Goal: Task Accomplishment & Management: Manage account settings

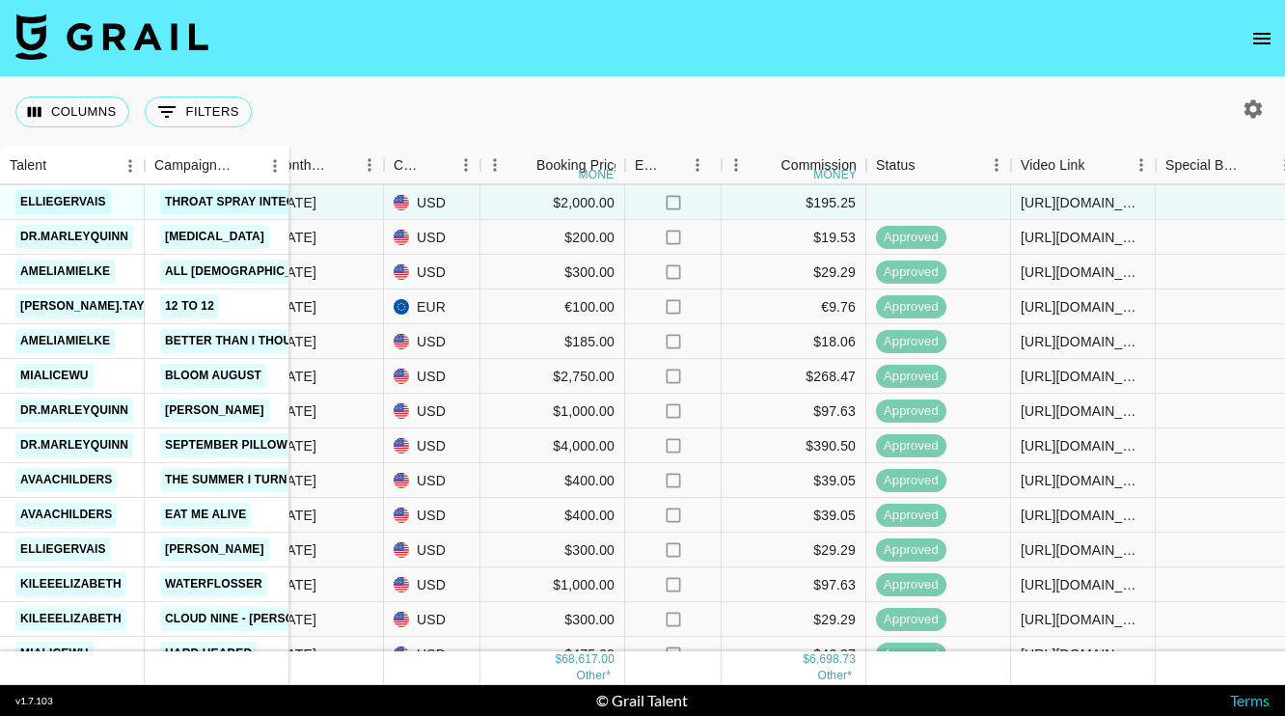
scroll to position [1169, 810]
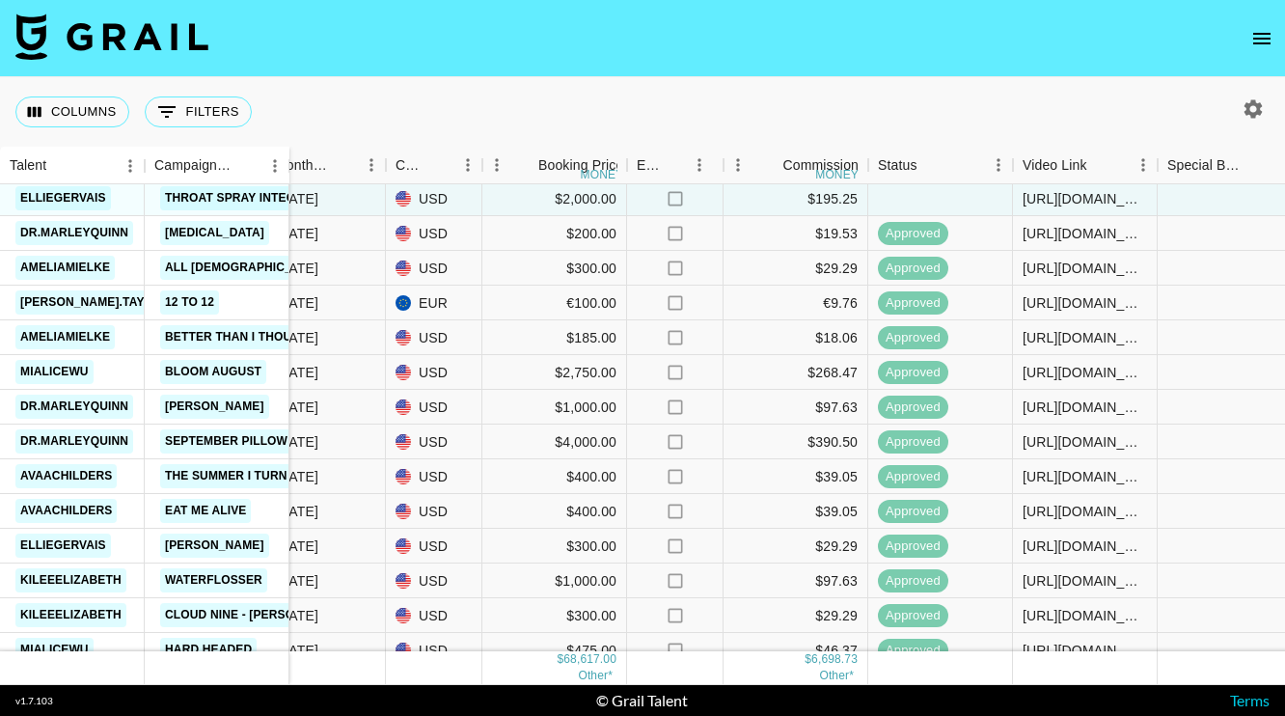
click at [1259, 42] on icon "open drawer" at bounding box center [1261, 39] width 17 height 12
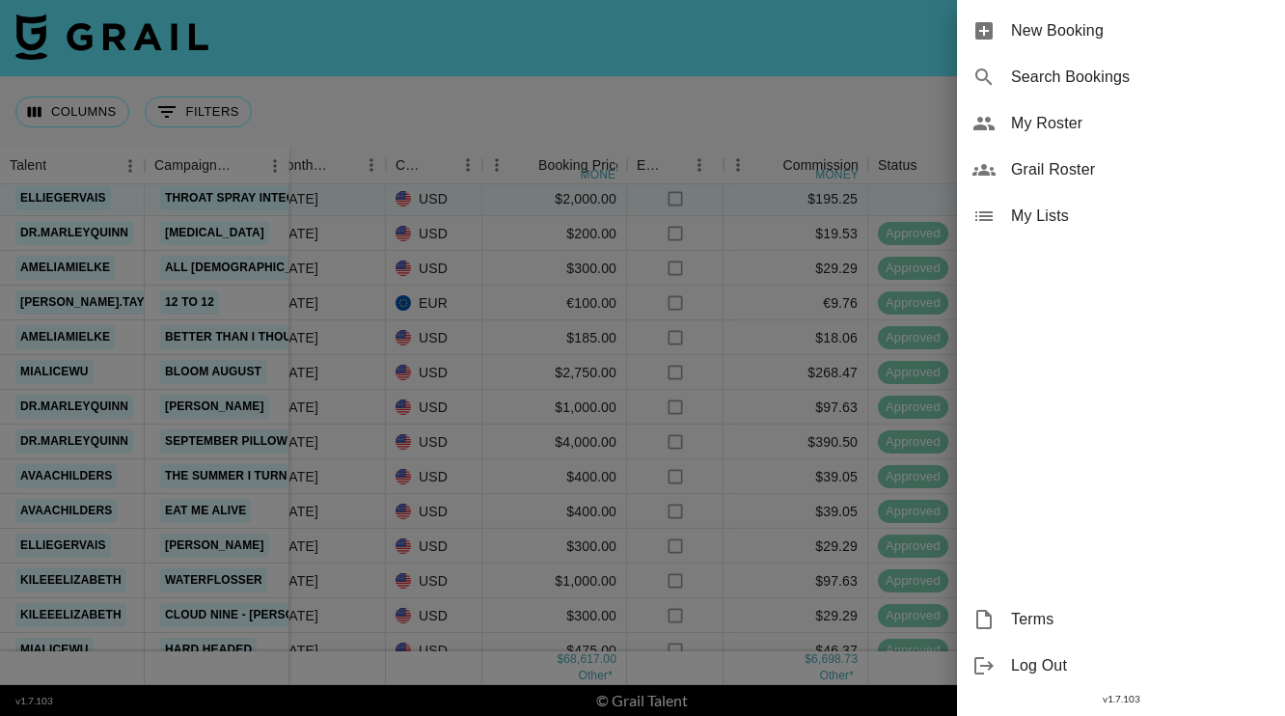
click at [1030, 129] on span "My Roster" at bounding box center [1140, 123] width 258 height 23
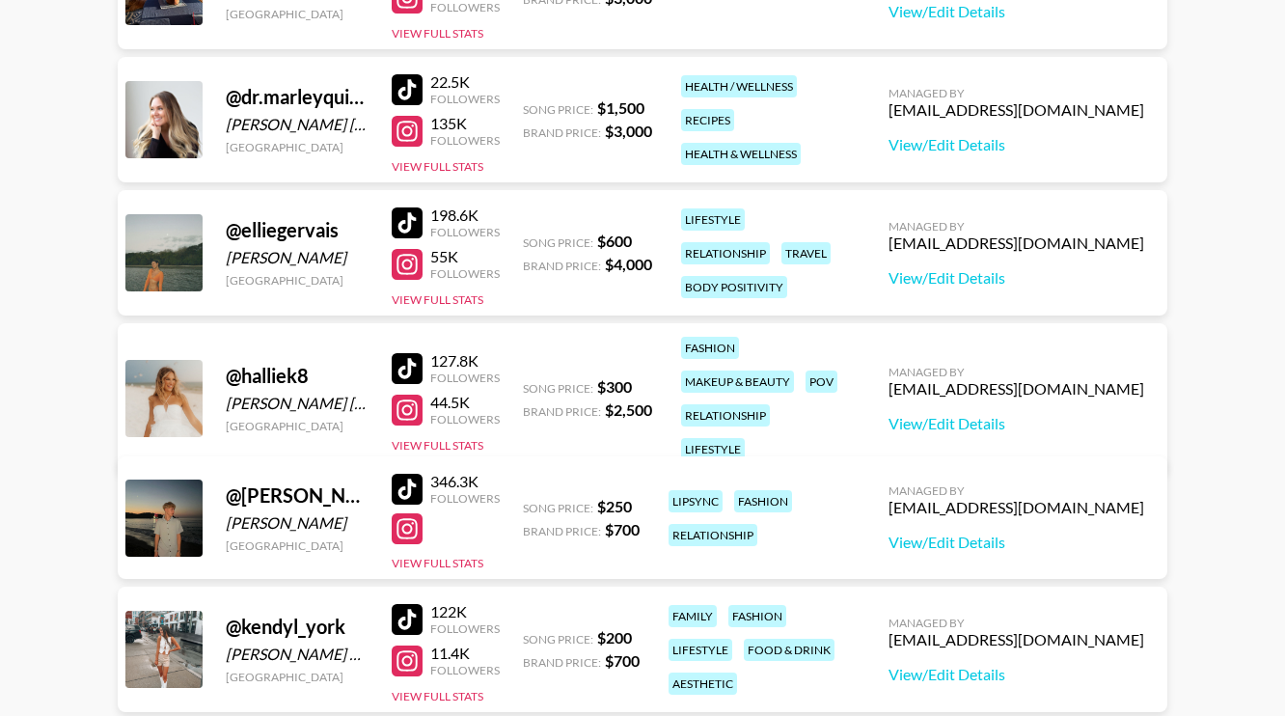
scroll to position [597, 0]
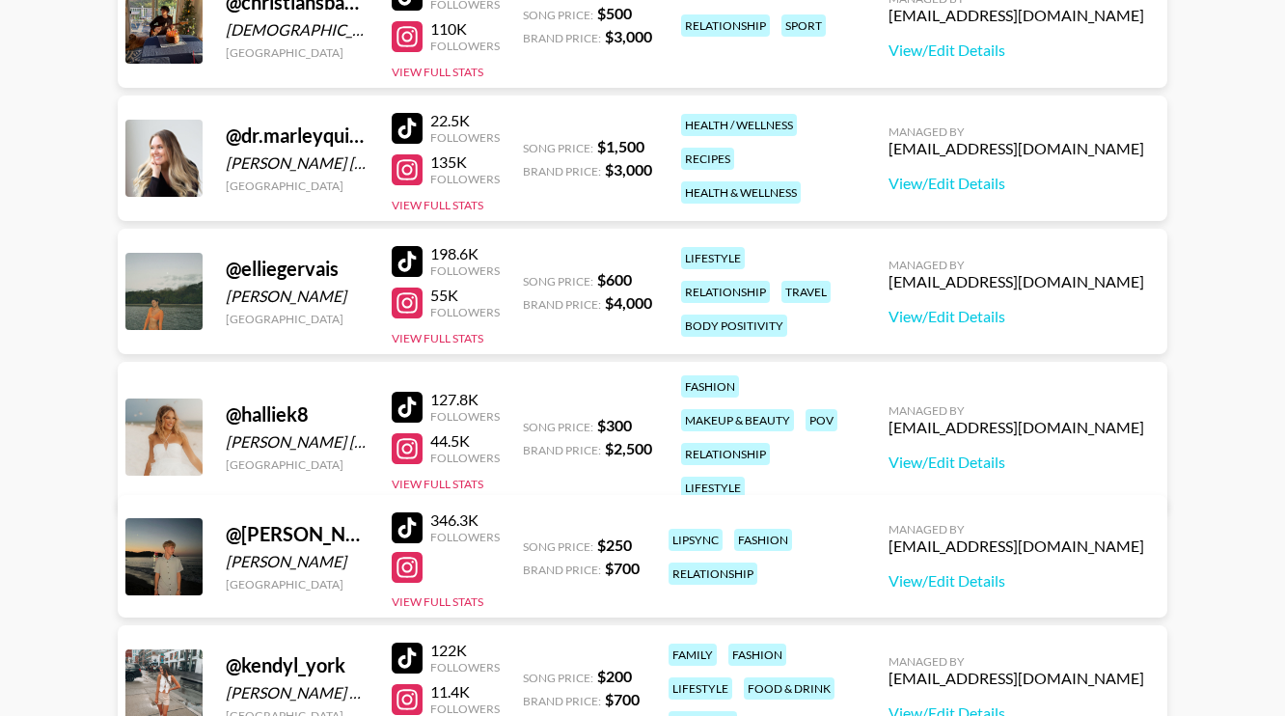
click at [406, 570] on div at bounding box center [407, 567] width 31 height 31
click at [998, 576] on link "View/Edit Details" at bounding box center [1016, 580] width 256 height 19
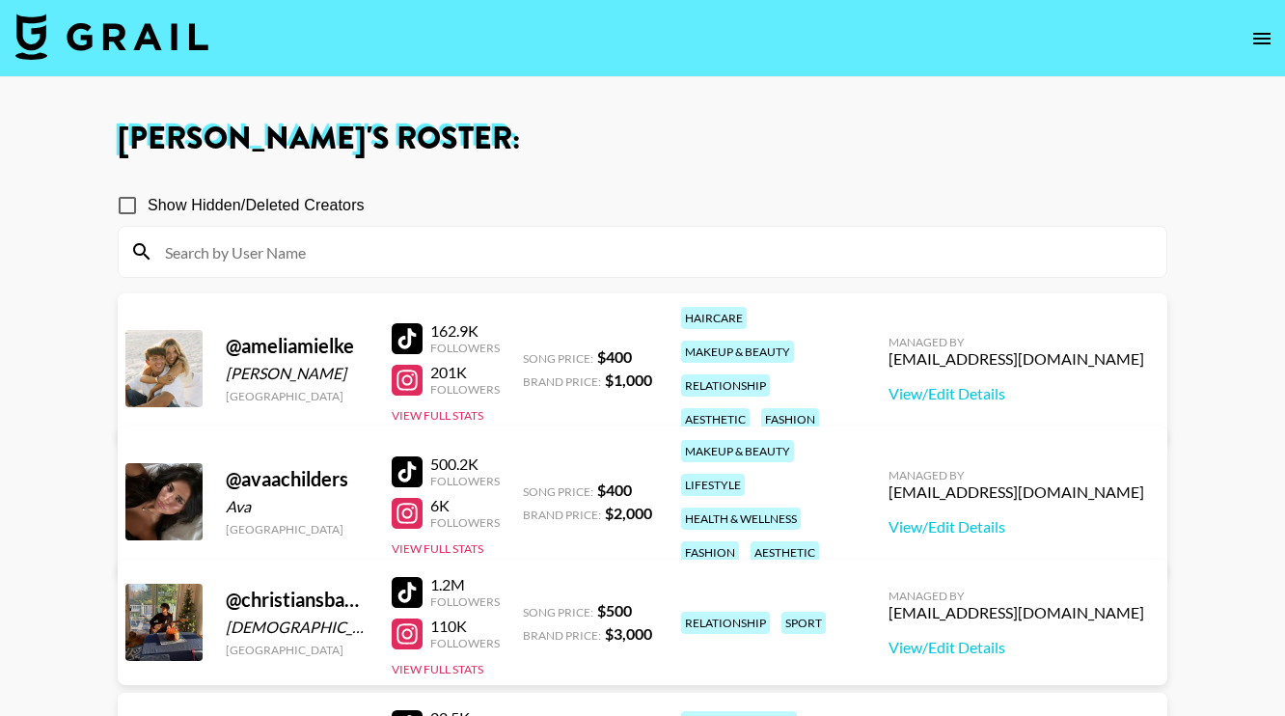
scroll to position [0, 0]
click at [119, 49] on img at bounding box center [111, 37] width 193 height 46
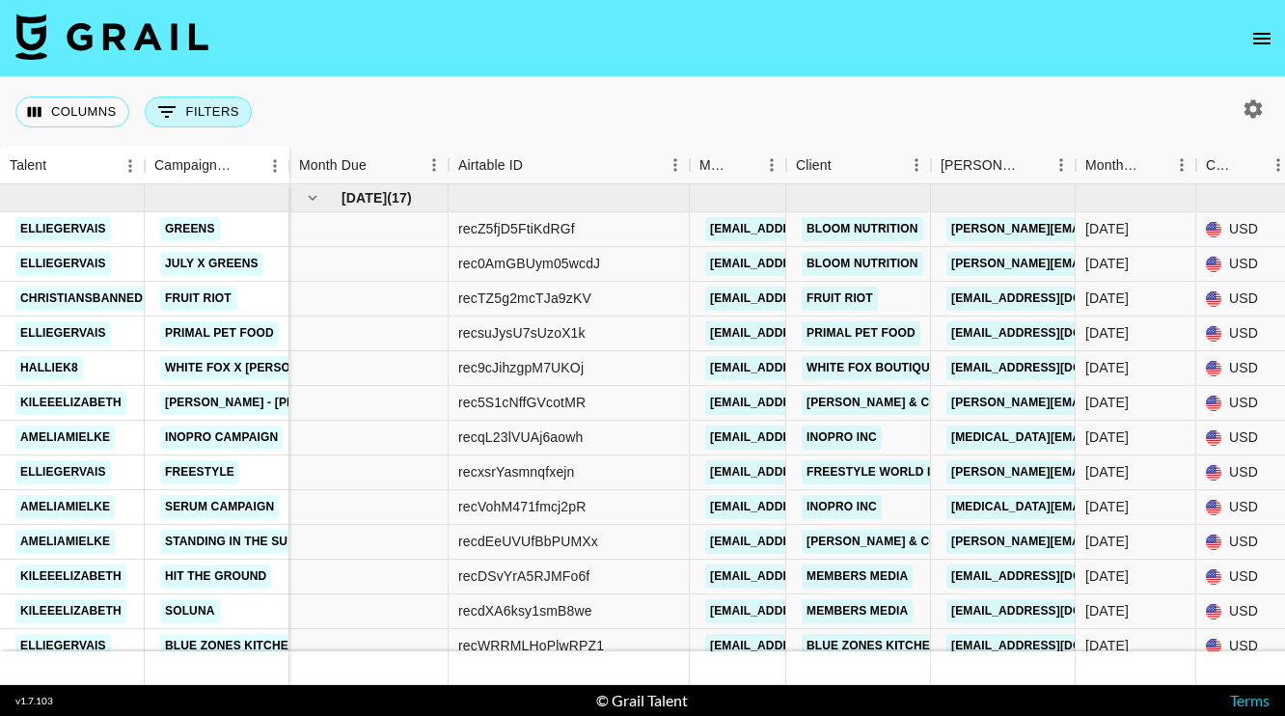
click at [239, 121] on button "0 Filters" at bounding box center [198, 111] width 107 height 31
select select "clientId"
select select "isAnyOf"
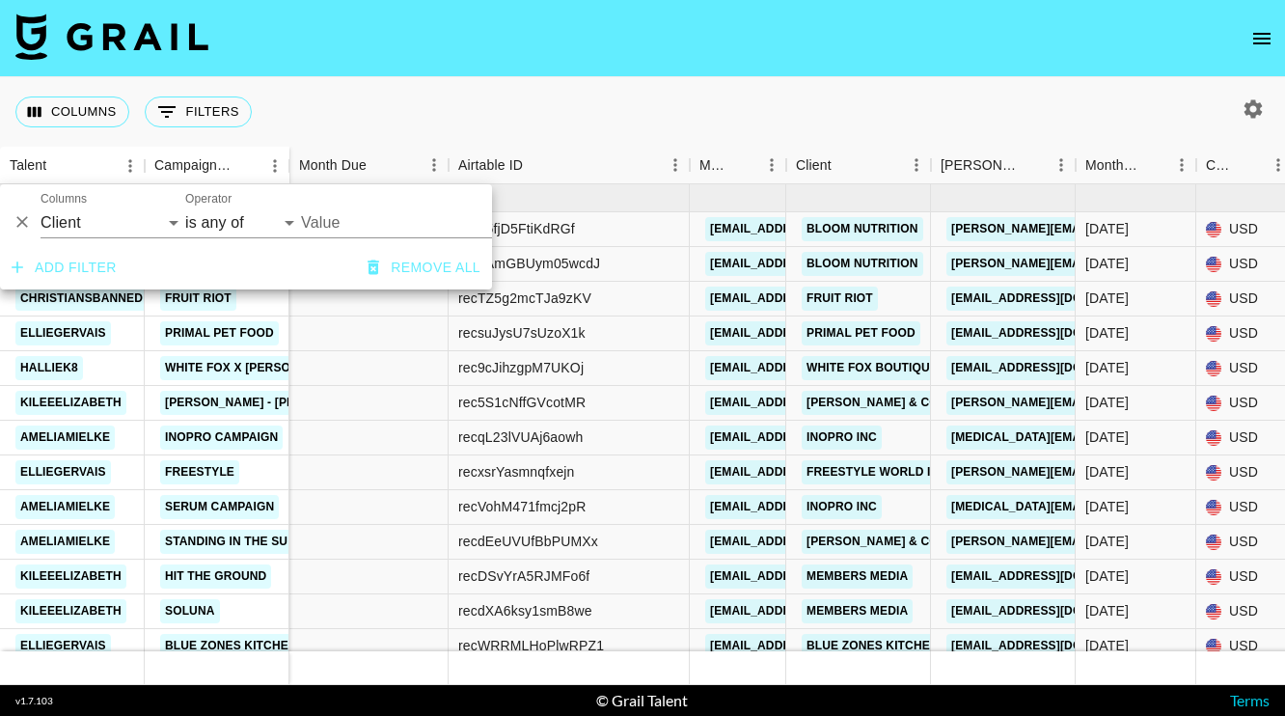
click at [634, 82] on div "Columns 0 Filters + Booking" at bounding box center [642, 111] width 1285 height 69
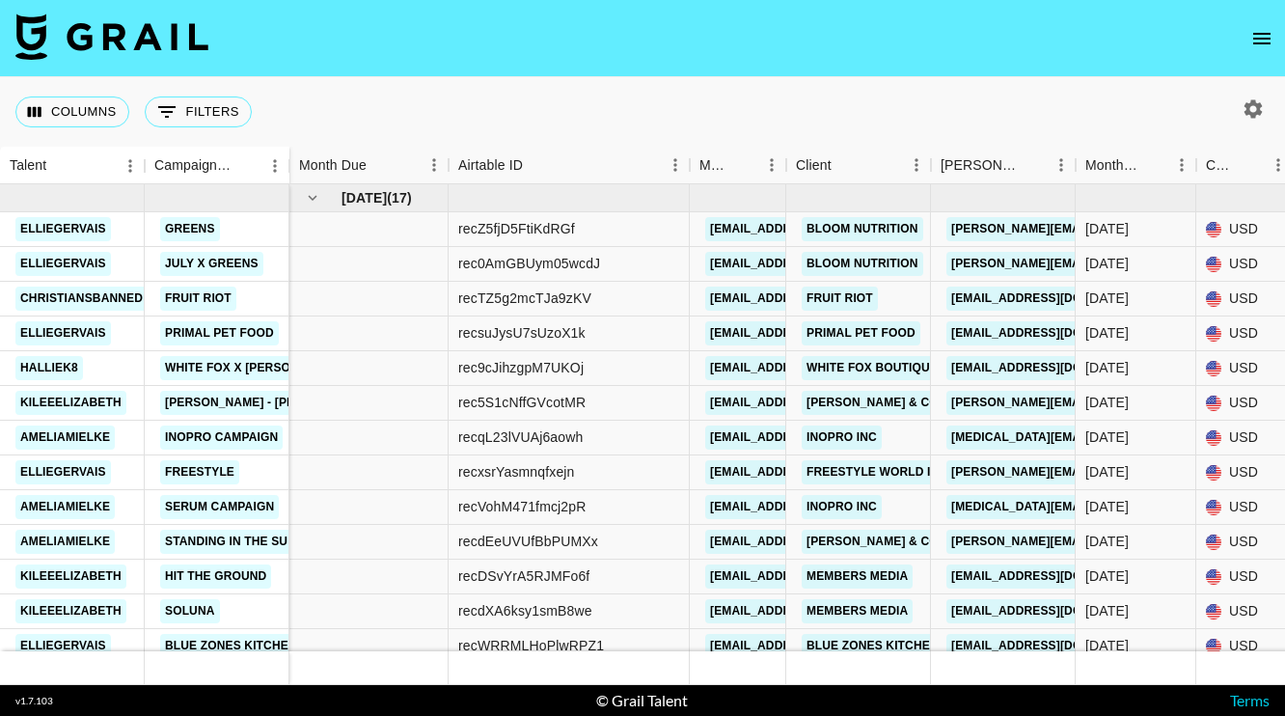
click at [1250, 109] on icon "button" at bounding box center [1252, 108] width 23 height 23
select select "[DATE]"
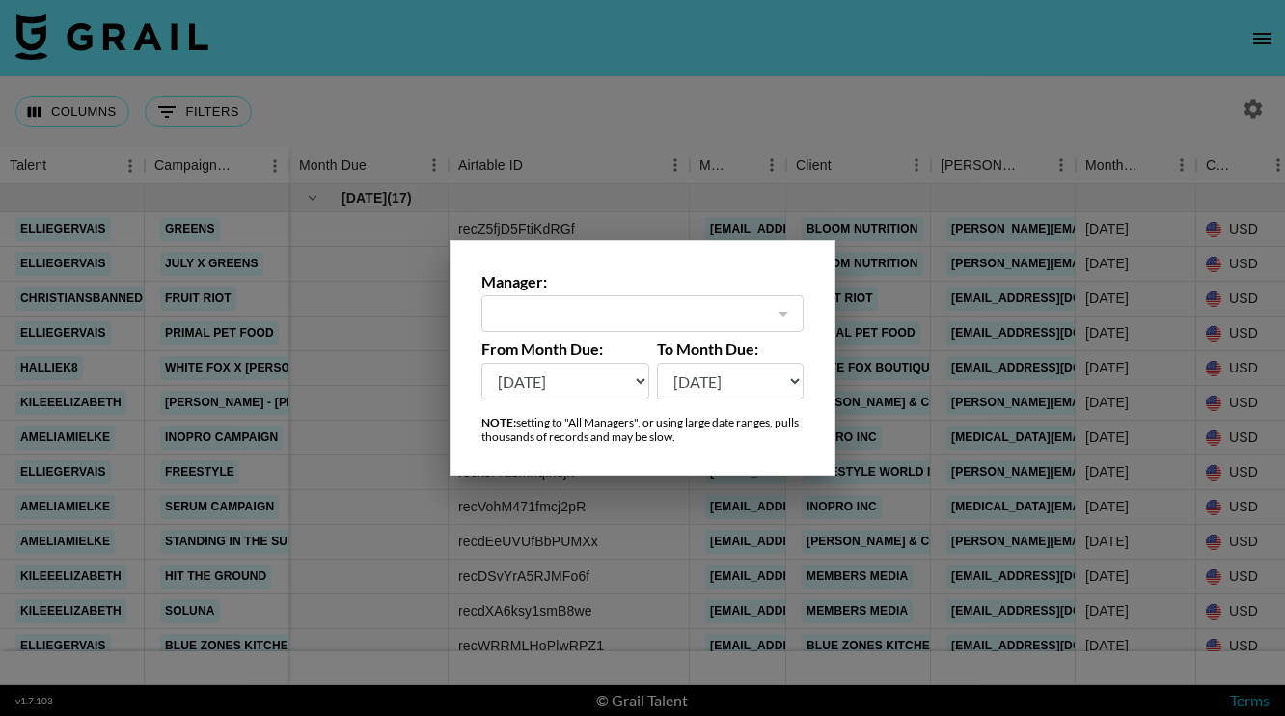
type input "[EMAIL_ADDRESS][DOMAIN_NAME]"
select select "[DATE]"
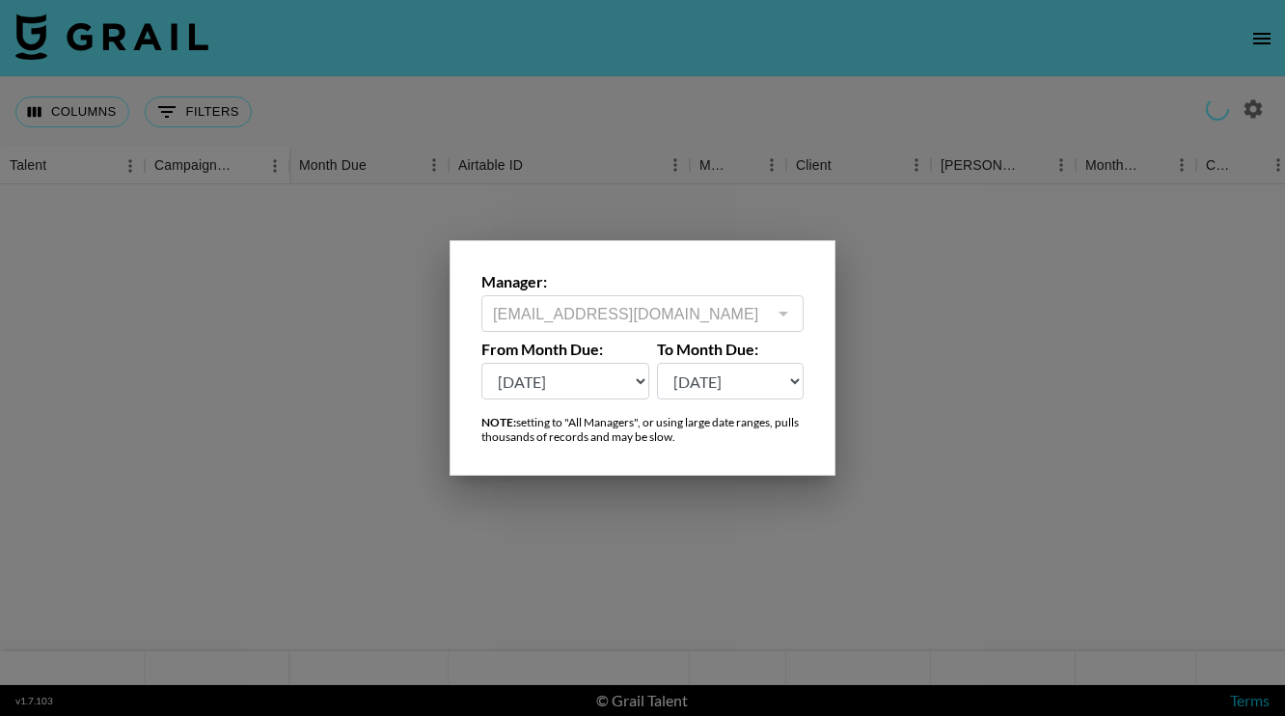
click at [646, 104] on div at bounding box center [642, 358] width 1285 height 716
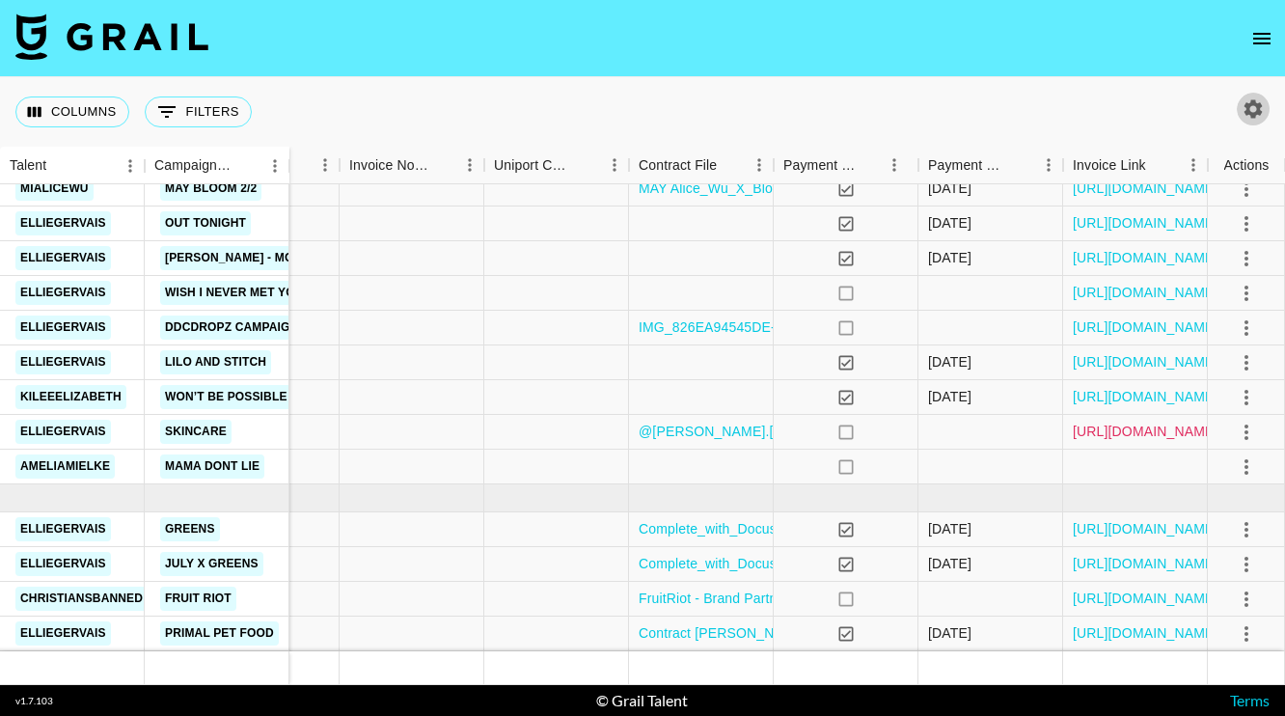
scroll to position [1145, 1917]
click at [1134, 437] on link "[URL][DOMAIN_NAME]" at bounding box center [1145, 430] width 146 height 19
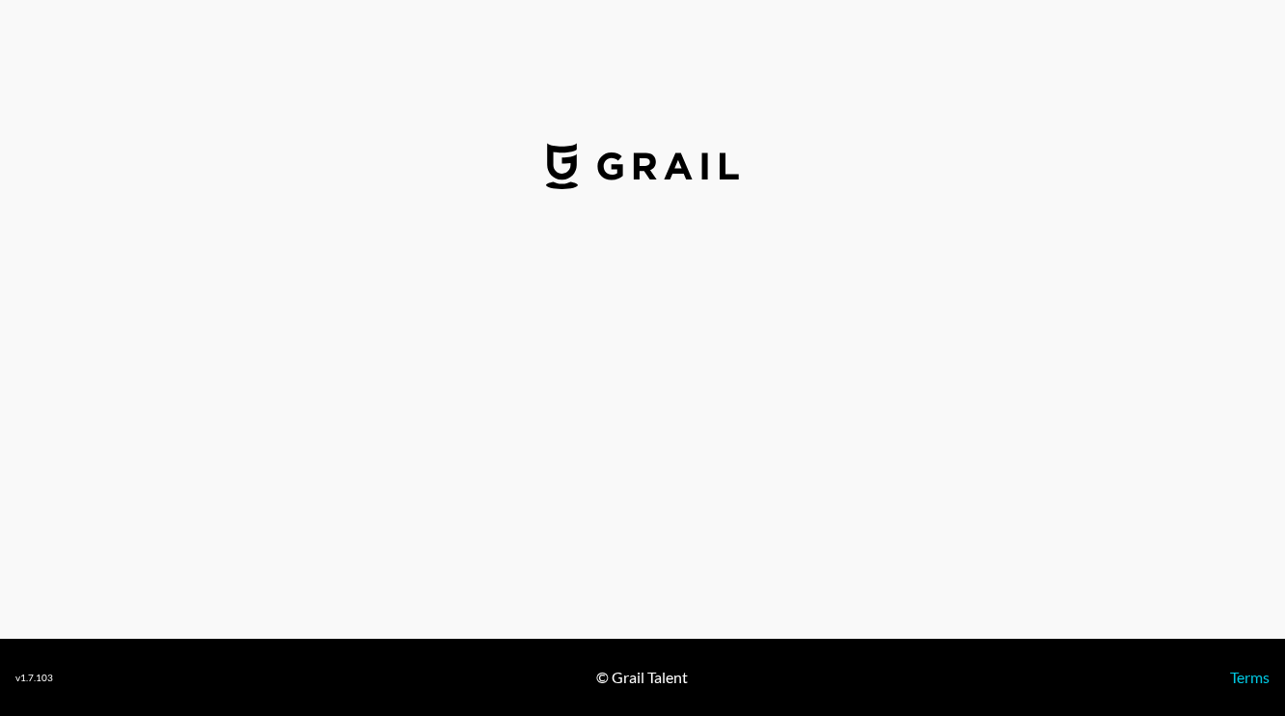
select select "USD"
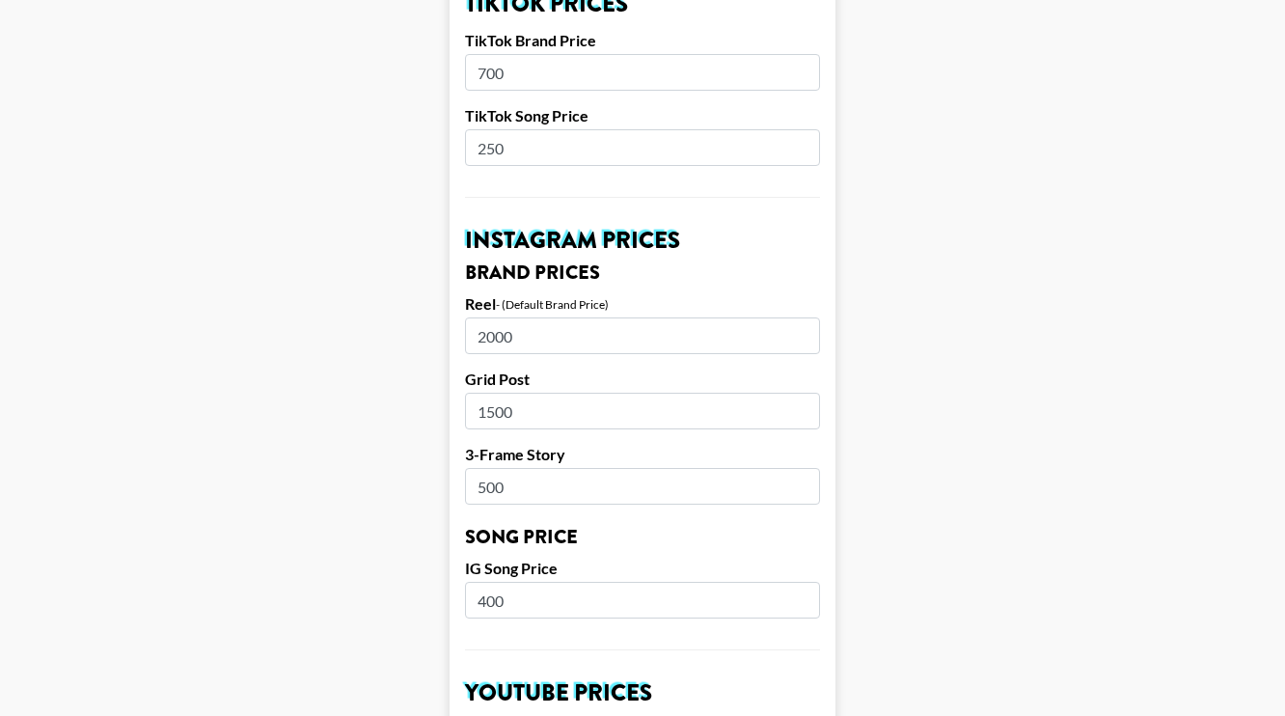
scroll to position [741, 0]
